Goal: Task Accomplishment & Management: Manage account settings

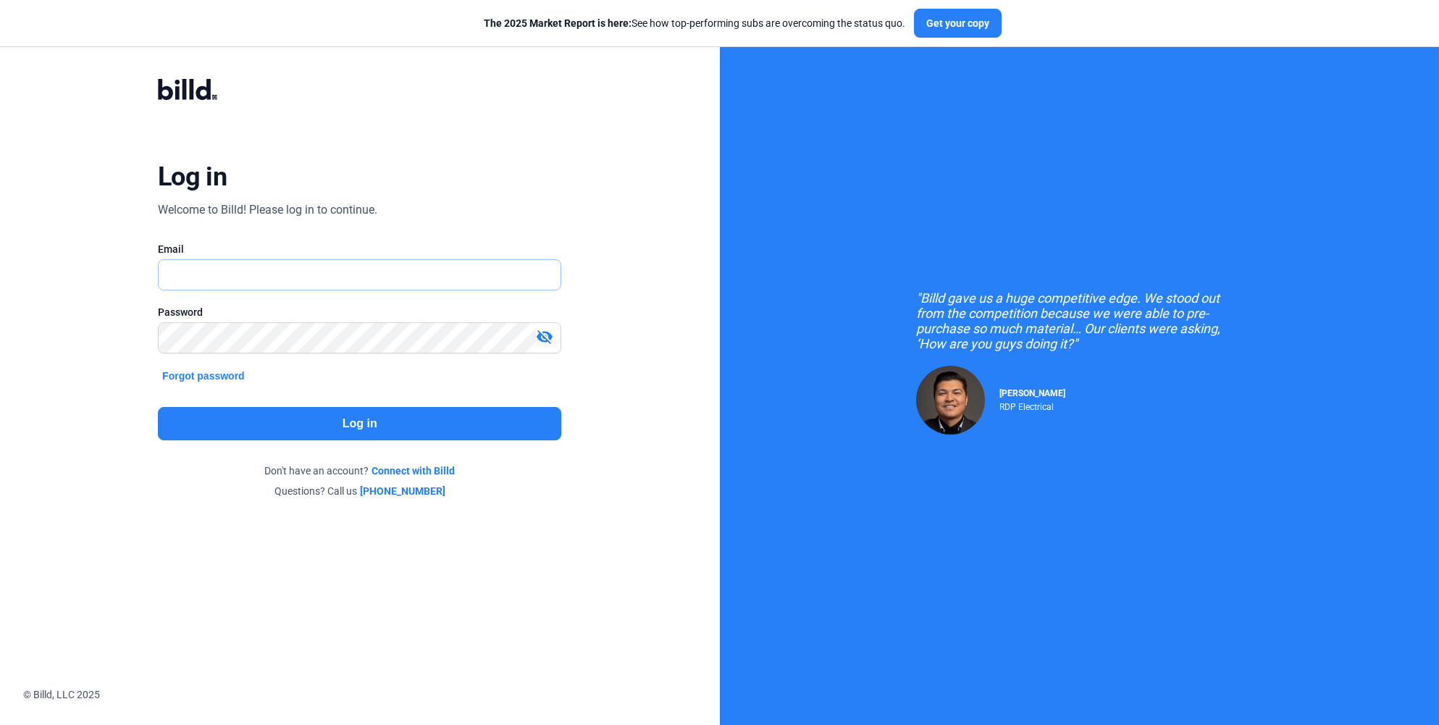
type input "[EMAIL_ADDRESS][DOMAIN_NAME]"
click at [362, 422] on button "Log in" at bounding box center [360, 423] width 404 height 33
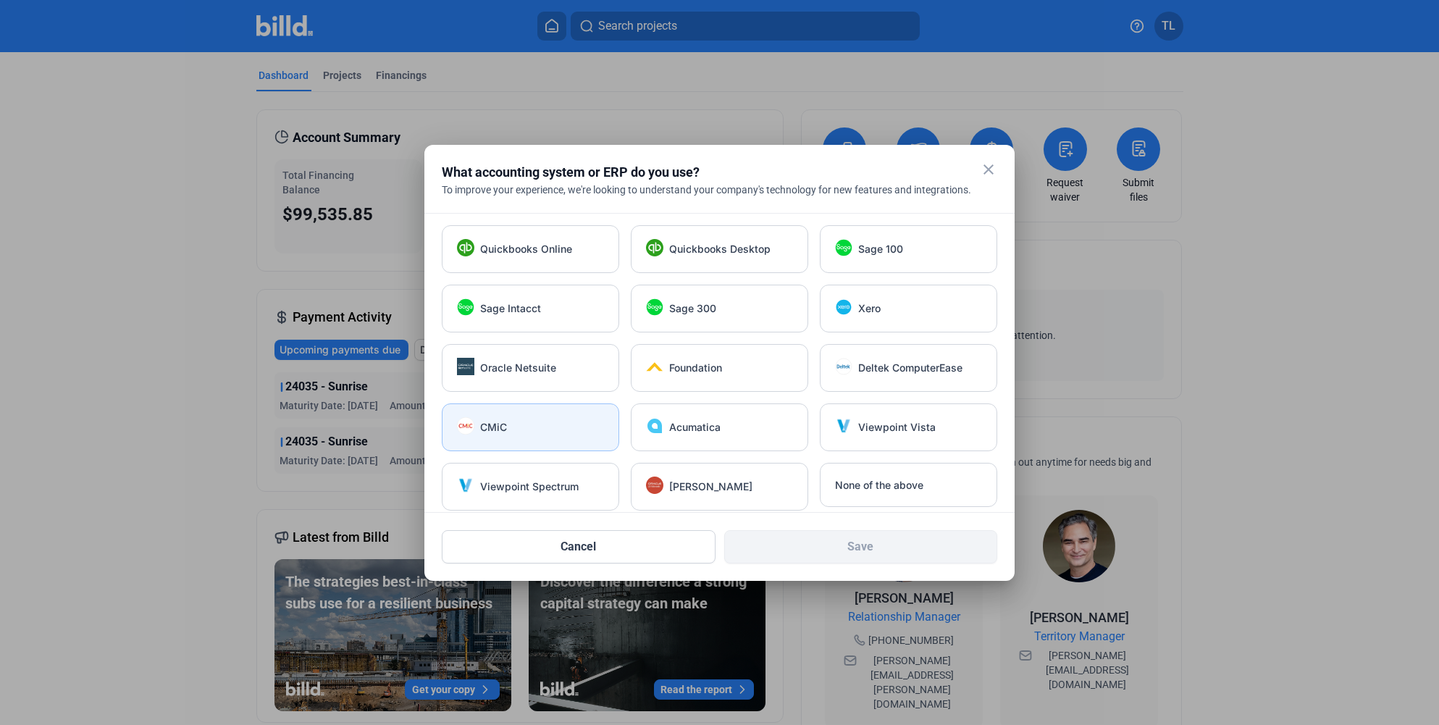
click at [546, 412] on div "CMiC" at bounding box center [530, 428] width 177 height 48
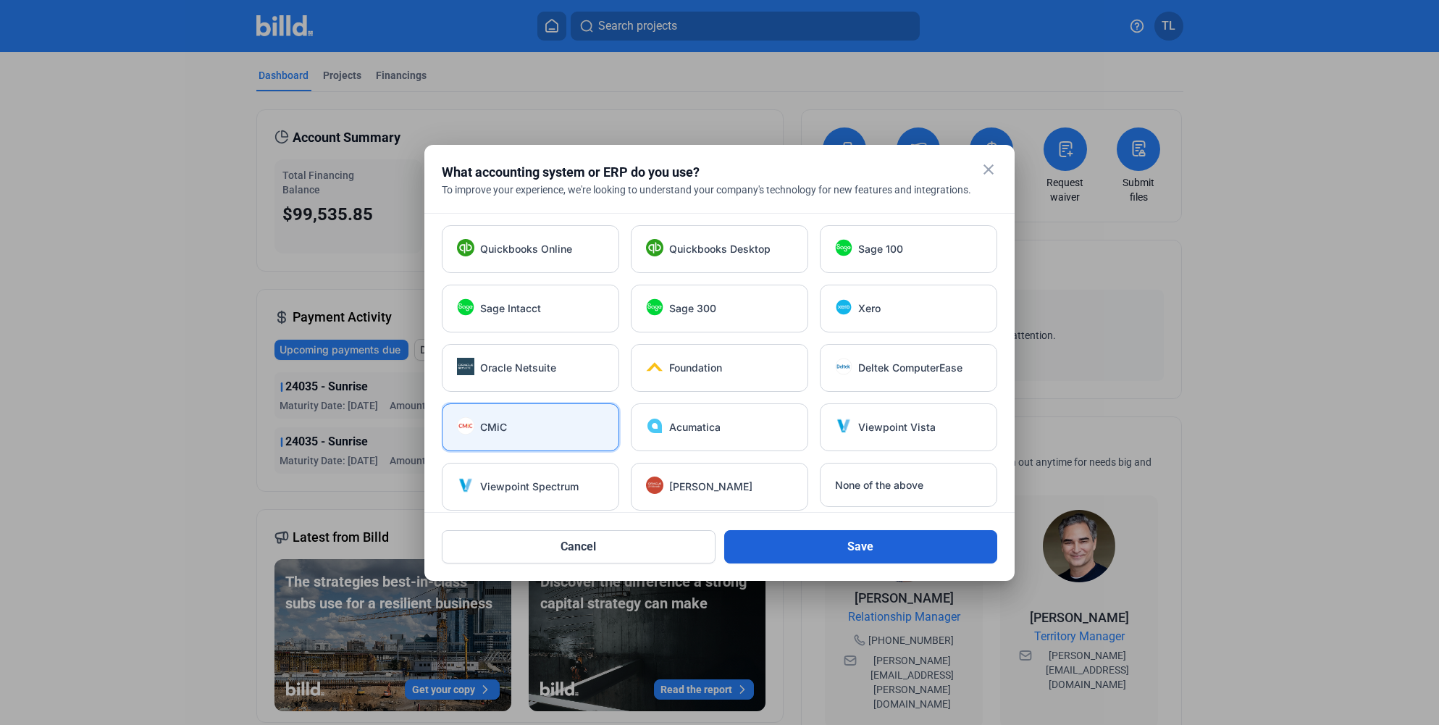
click at [827, 546] on button "Save" at bounding box center [861, 546] width 274 height 33
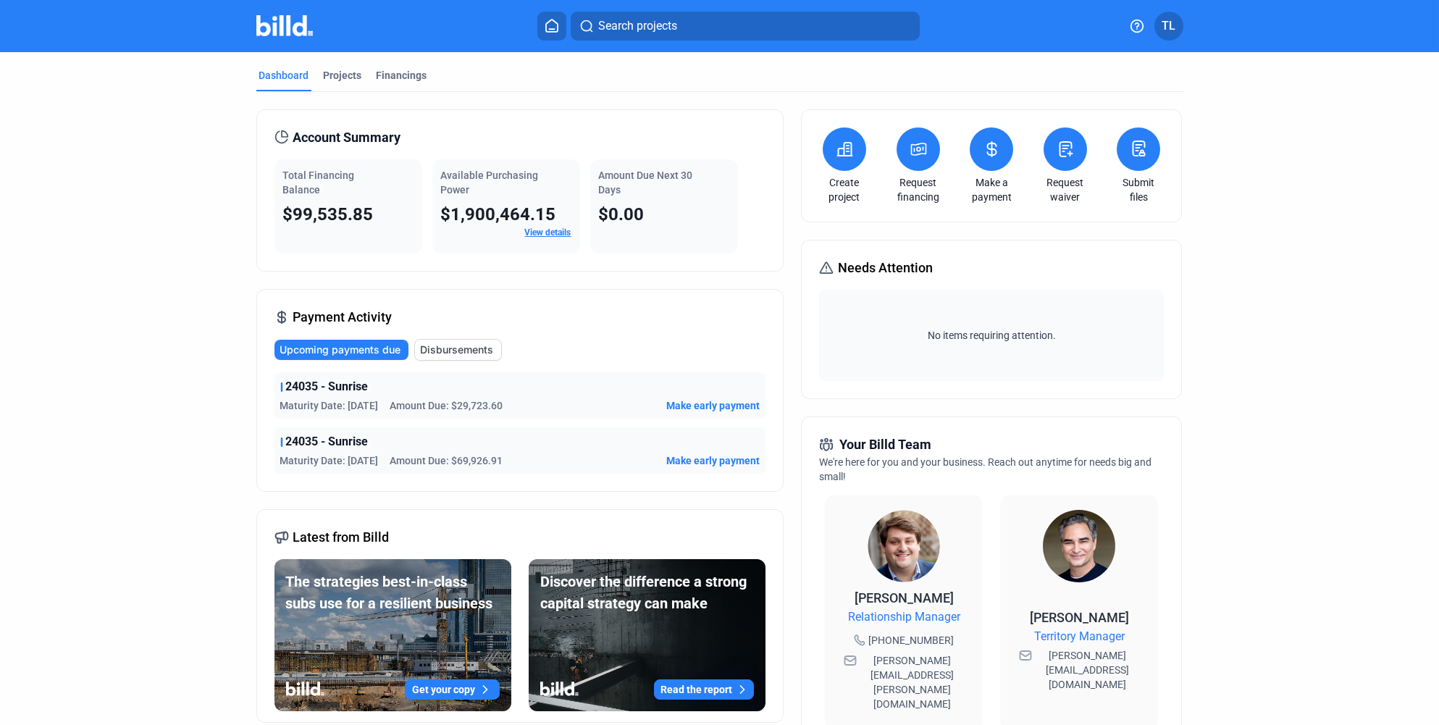
click at [364, 443] on span "24035 - Sunrise" at bounding box center [327, 441] width 83 height 17
click at [338, 68] on div "Projects" at bounding box center [343, 75] width 38 height 14
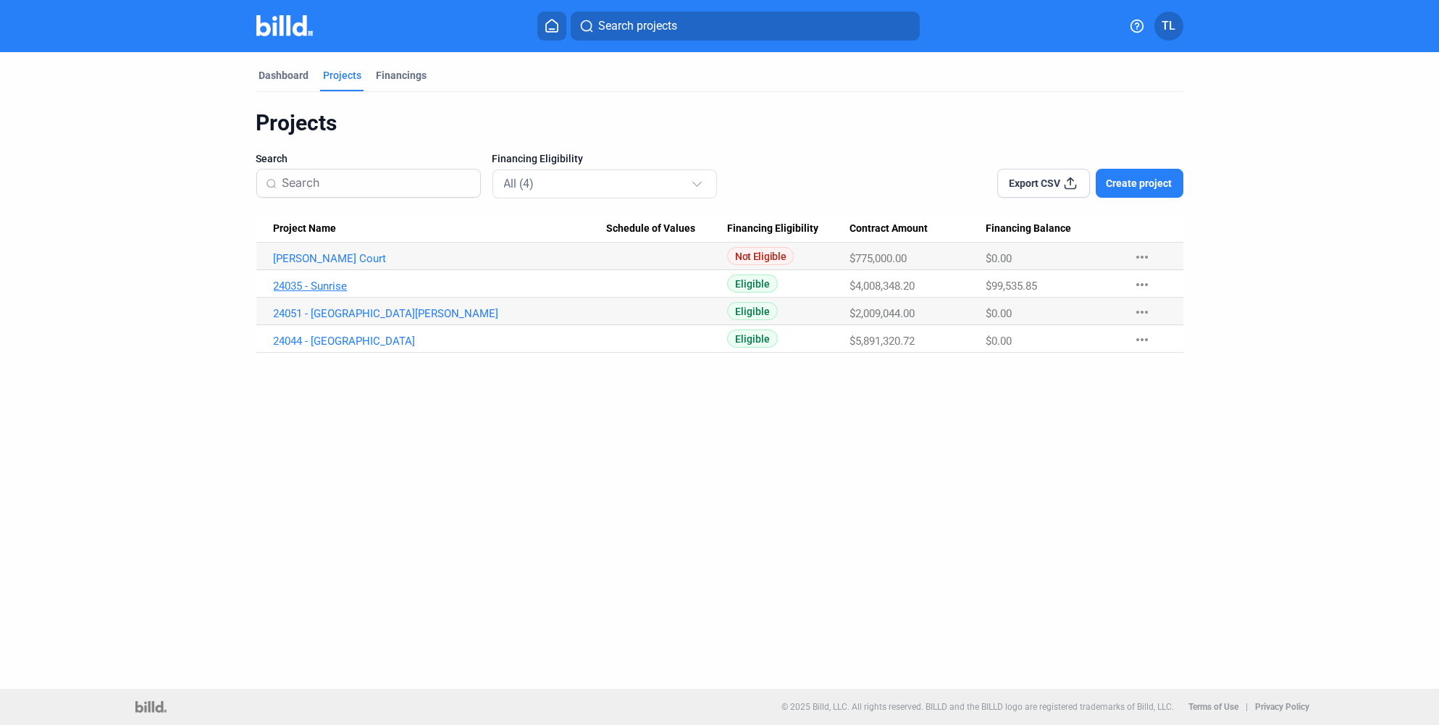
click at [305, 280] on link "24035 - Sunrise" at bounding box center [440, 286] width 333 height 13
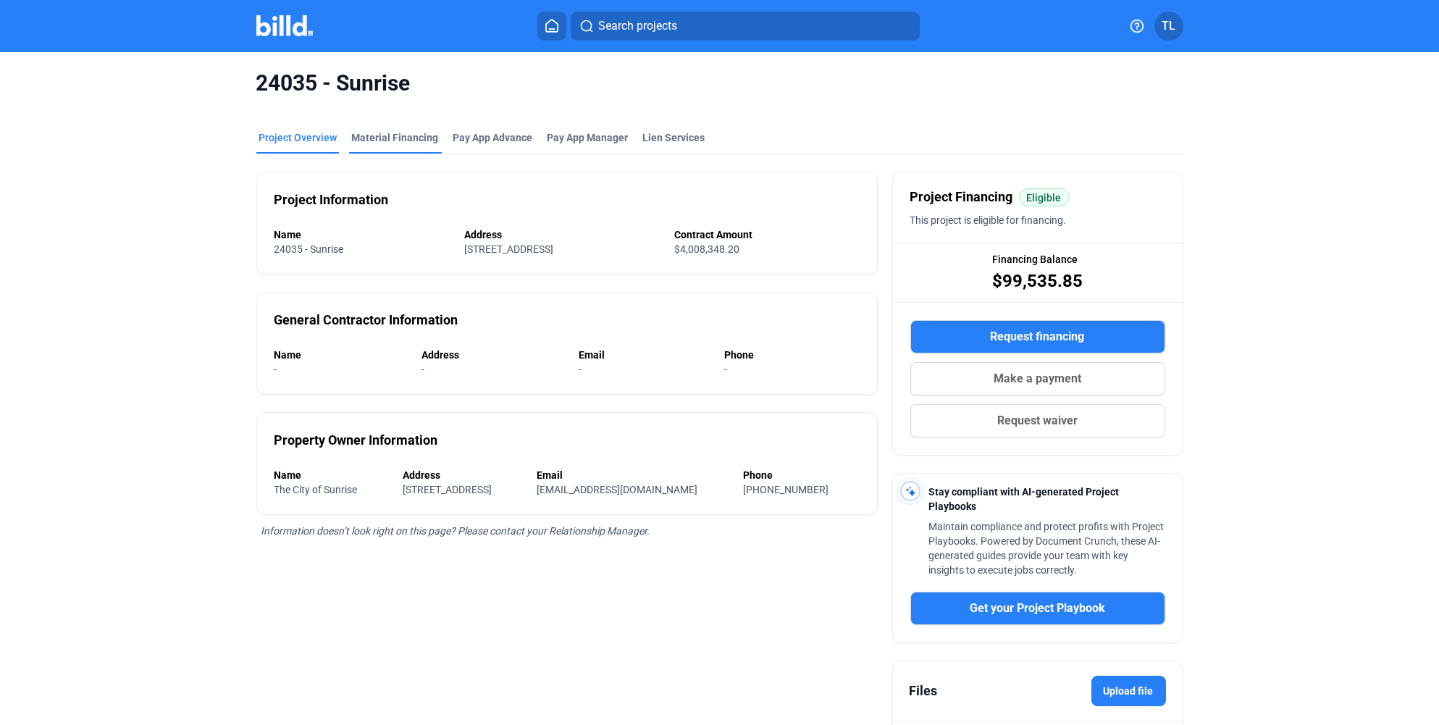
click at [378, 138] on div "Material Financing" at bounding box center [395, 137] width 87 height 14
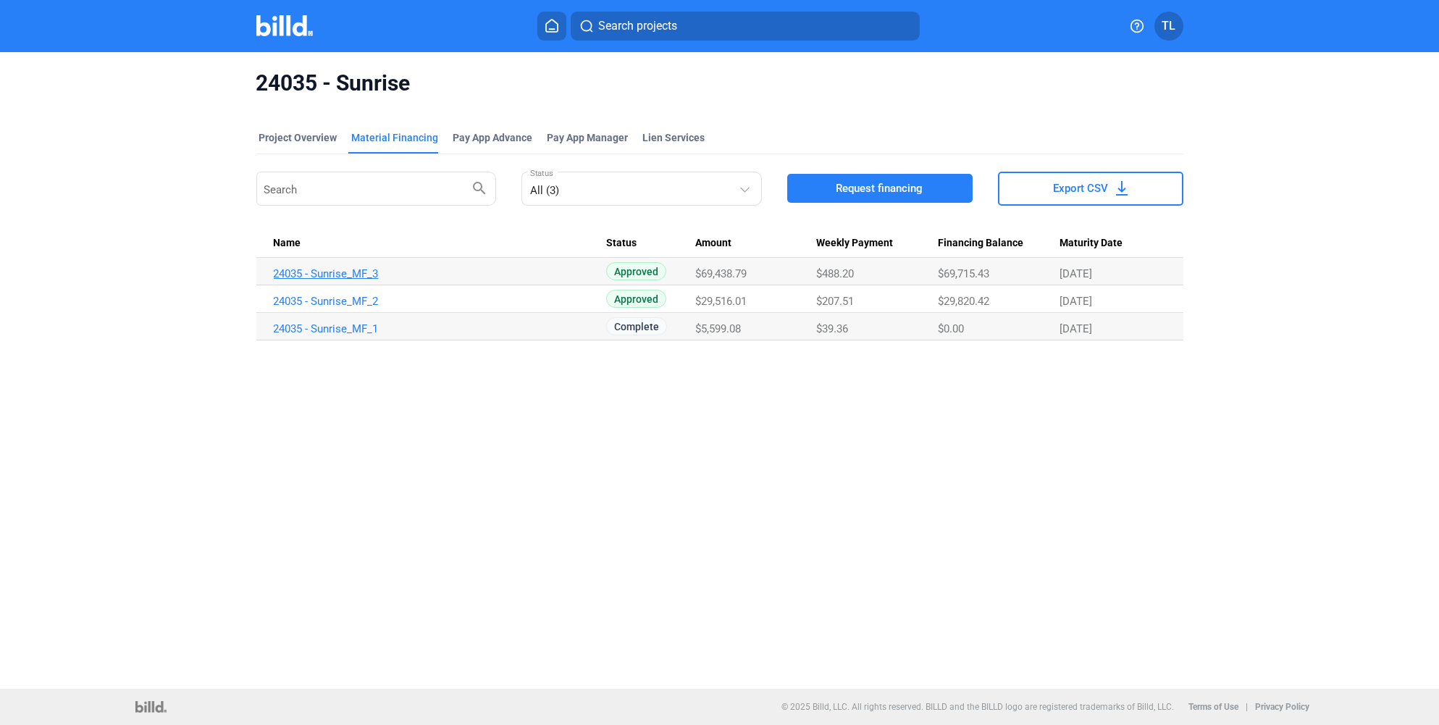
click at [330, 272] on link "24035 - Sunrise_MF_3" at bounding box center [440, 273] width 333 height 13
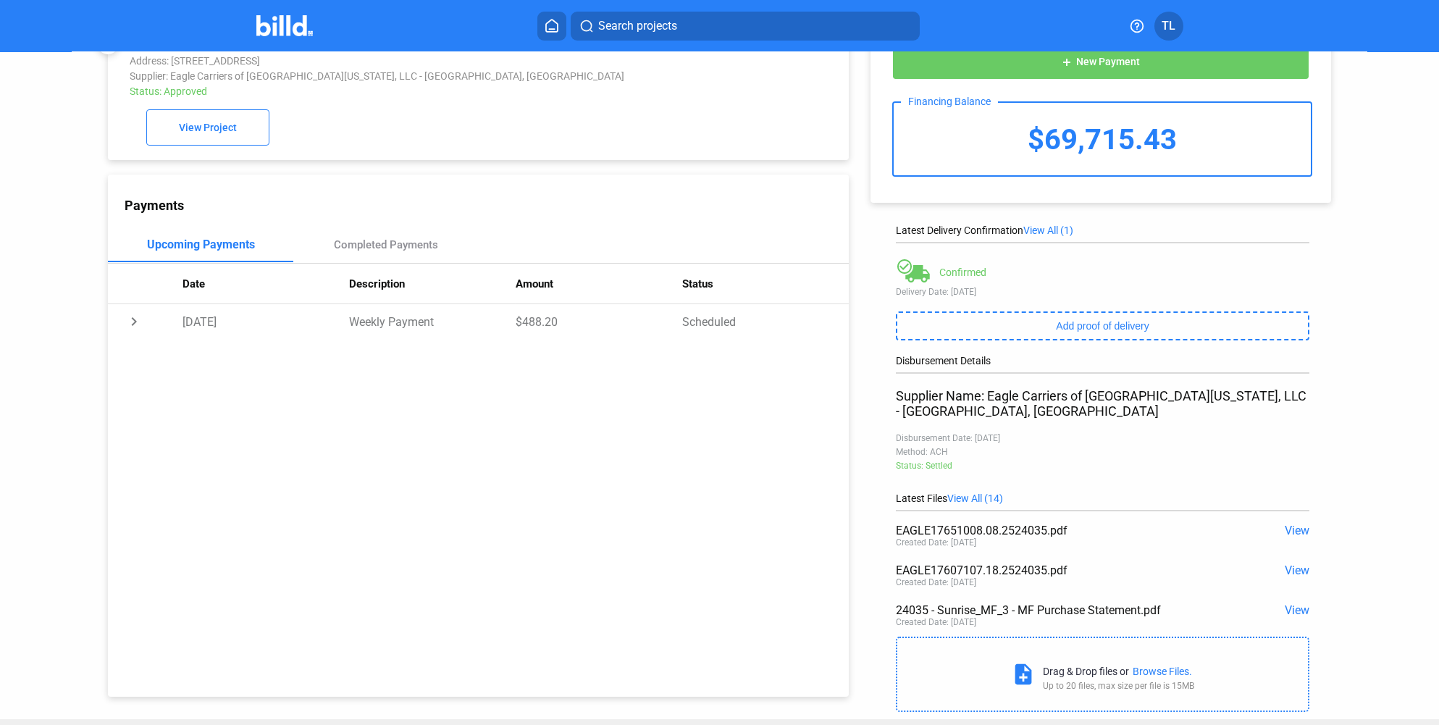
scroll to position [62, 0]
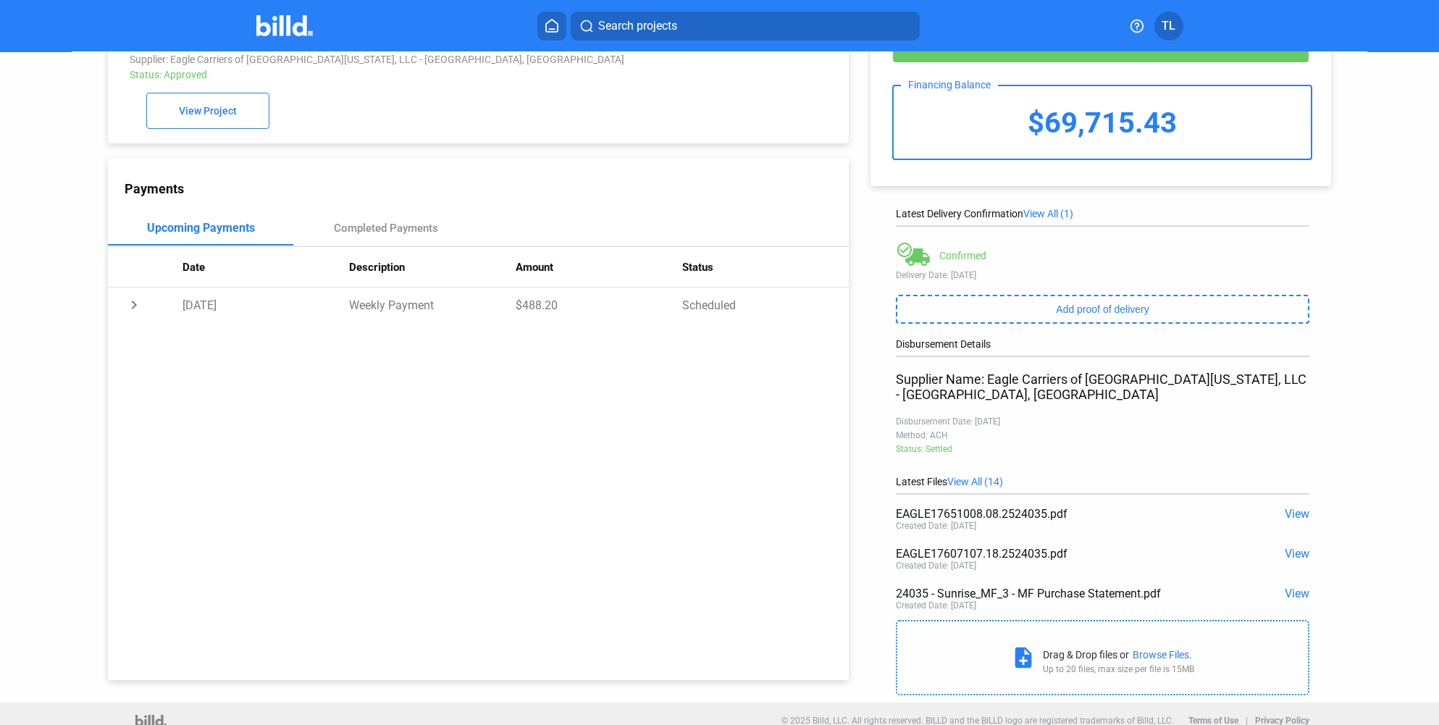
click at [970, 476] on span "View All (14)" at bounding box center [976, 482] width 56 height 12
